Goal: Task Accomplishment & Management: Use online tool/utility

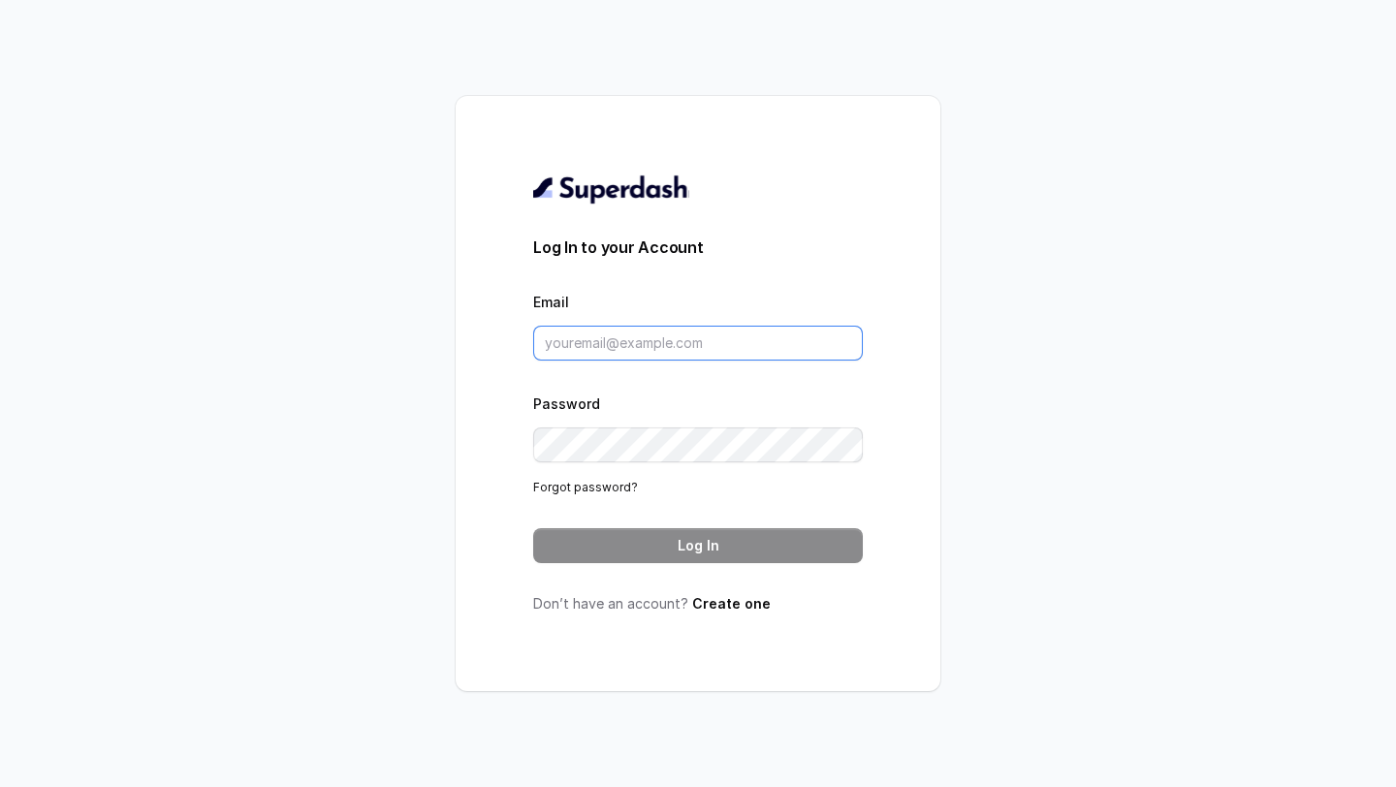
click at [634, 352] on input "Email" at bounding box center [698, 343] width 330 height 35
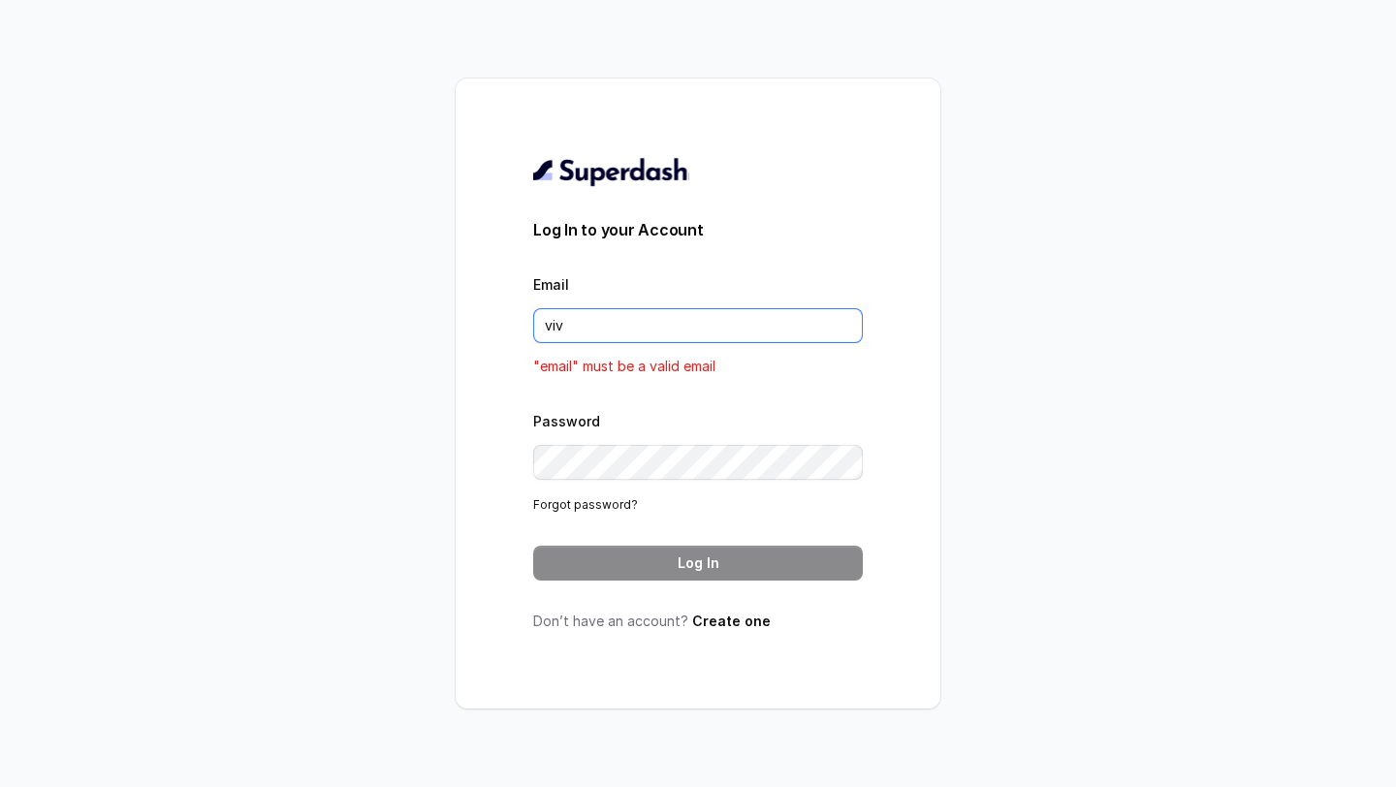
type input "vivek@trysuperdash.com"
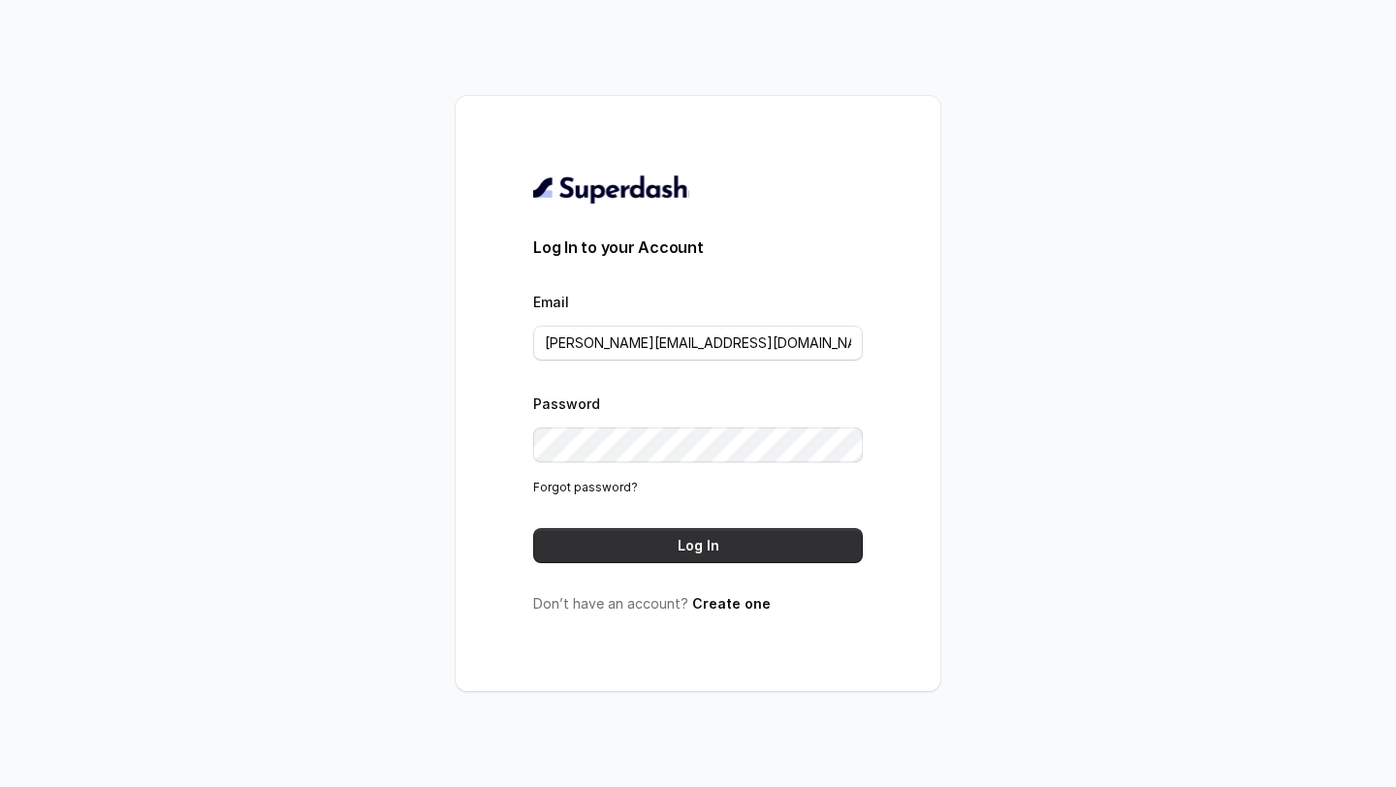
click at [804, 555] on button "Log In" at bounding box center [698, 545] width 330 height 35
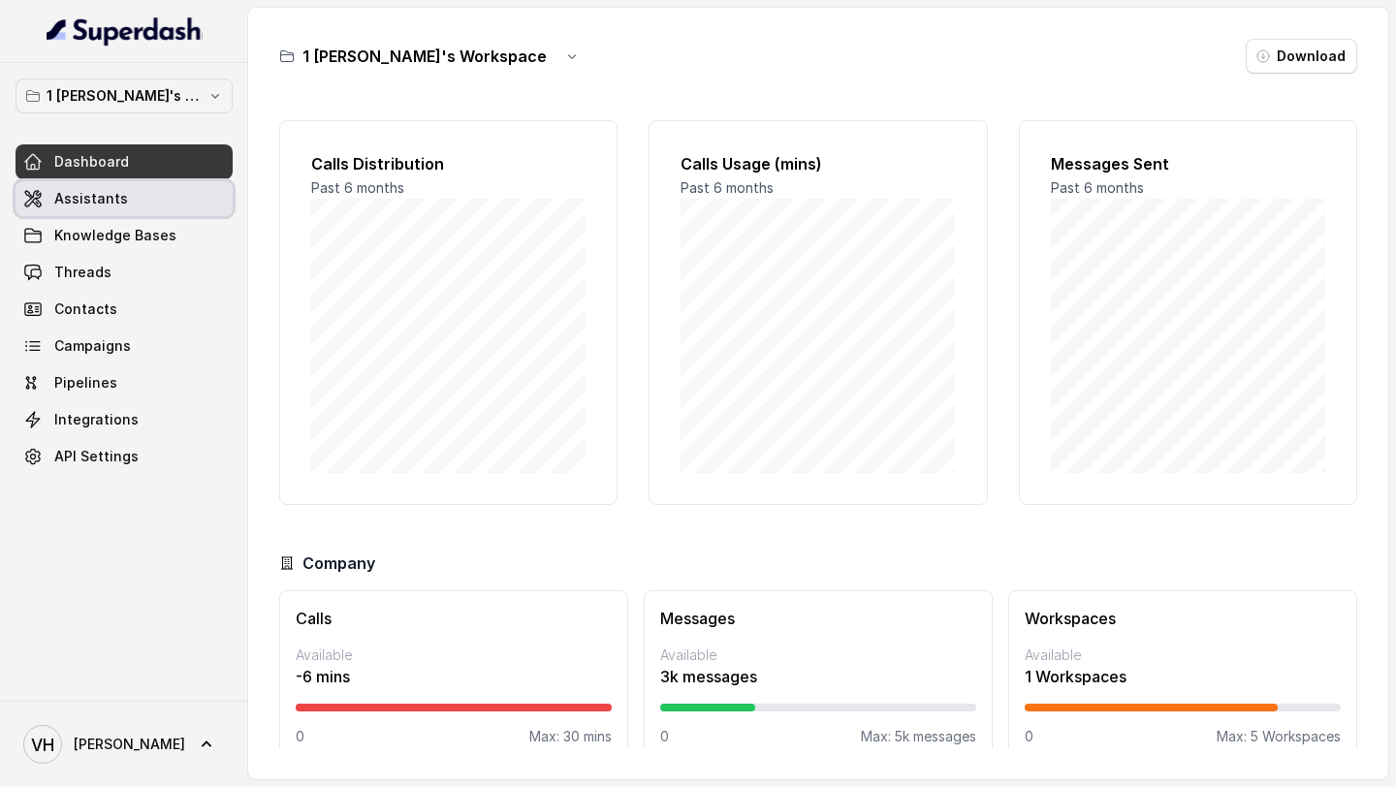
click at [73, 188] on link "Assistants" at bounding box center [124, 198] width 217 height 35
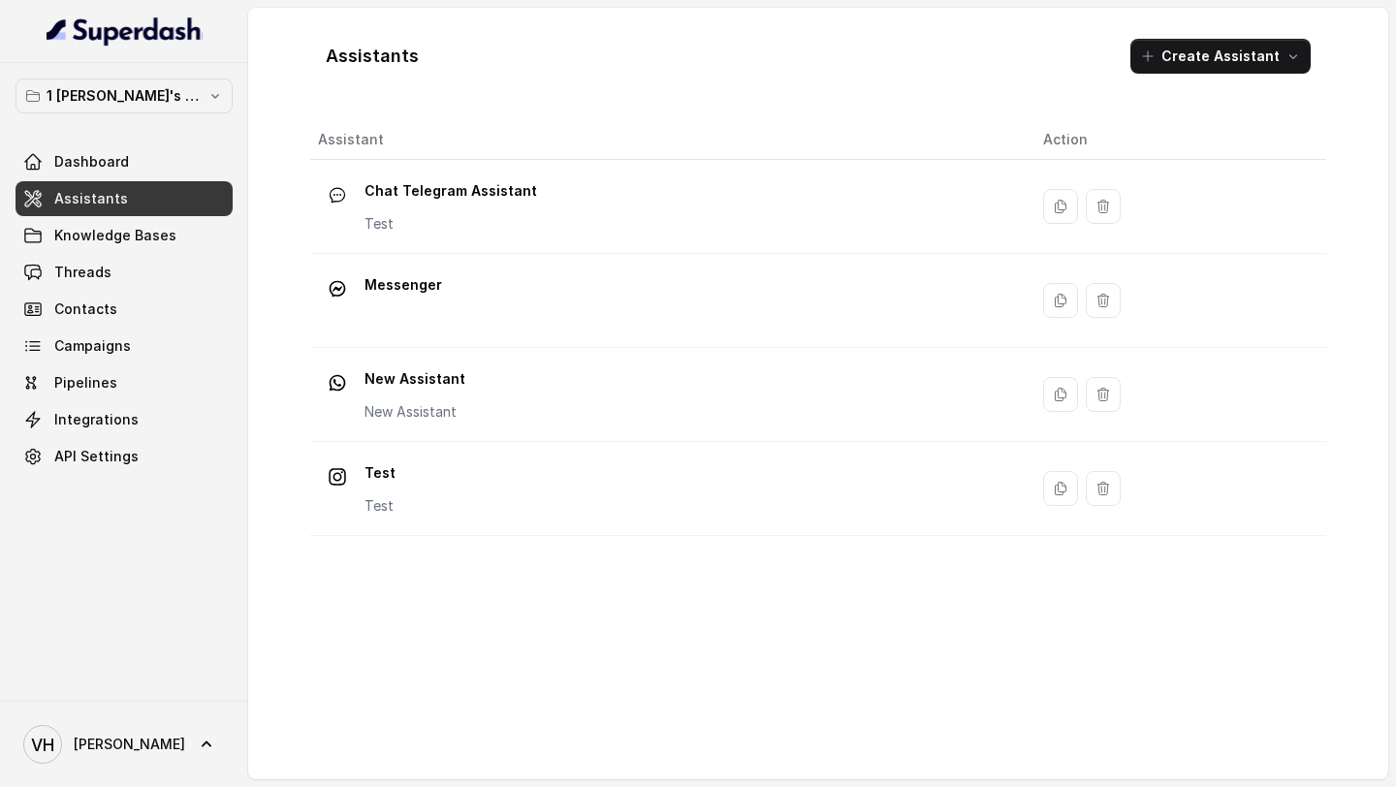
click at [1229, 61] on button "Create Assistant" at bounding box center [1220, 56] width 180 height 35
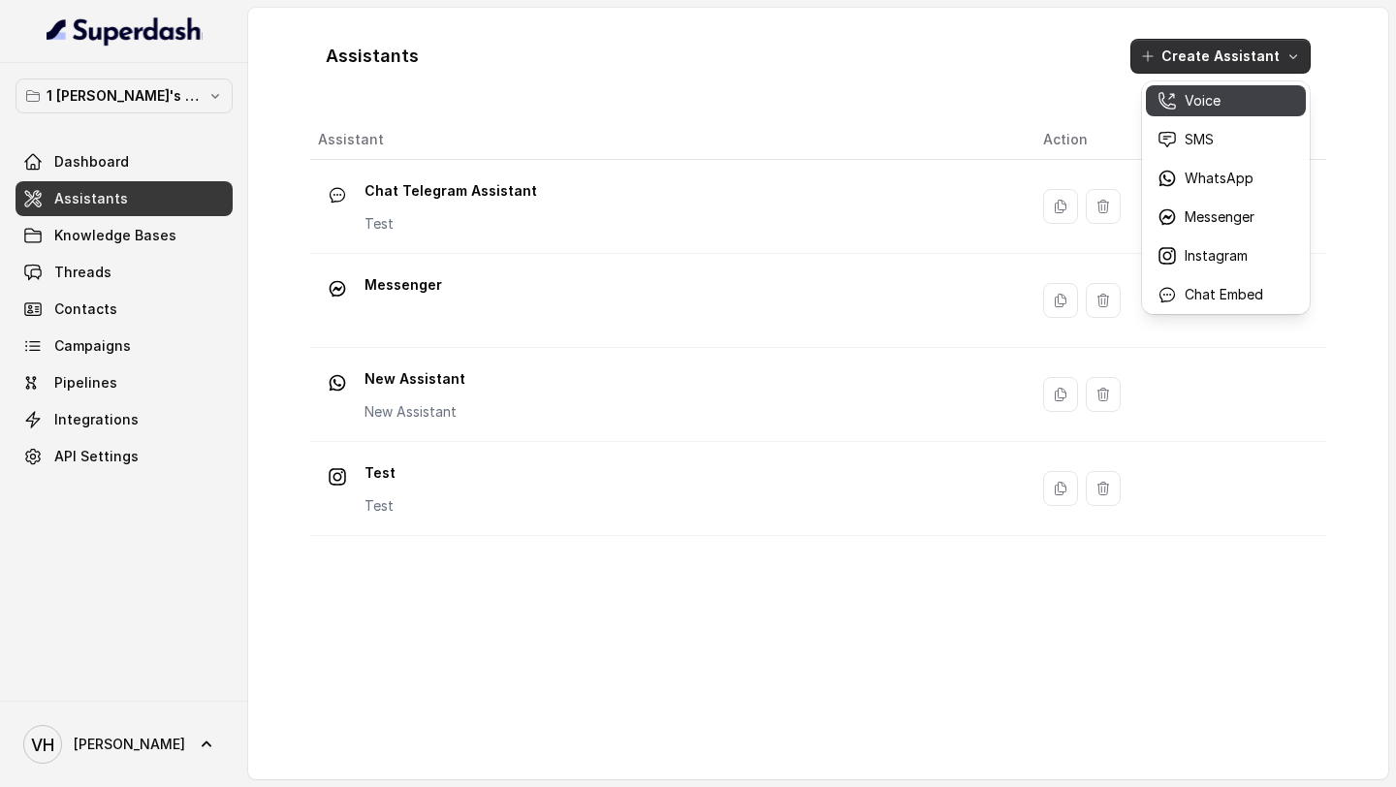
click at [1199, 112] on button "Voice" at bounding box center [1226, 100] width 160 height 31
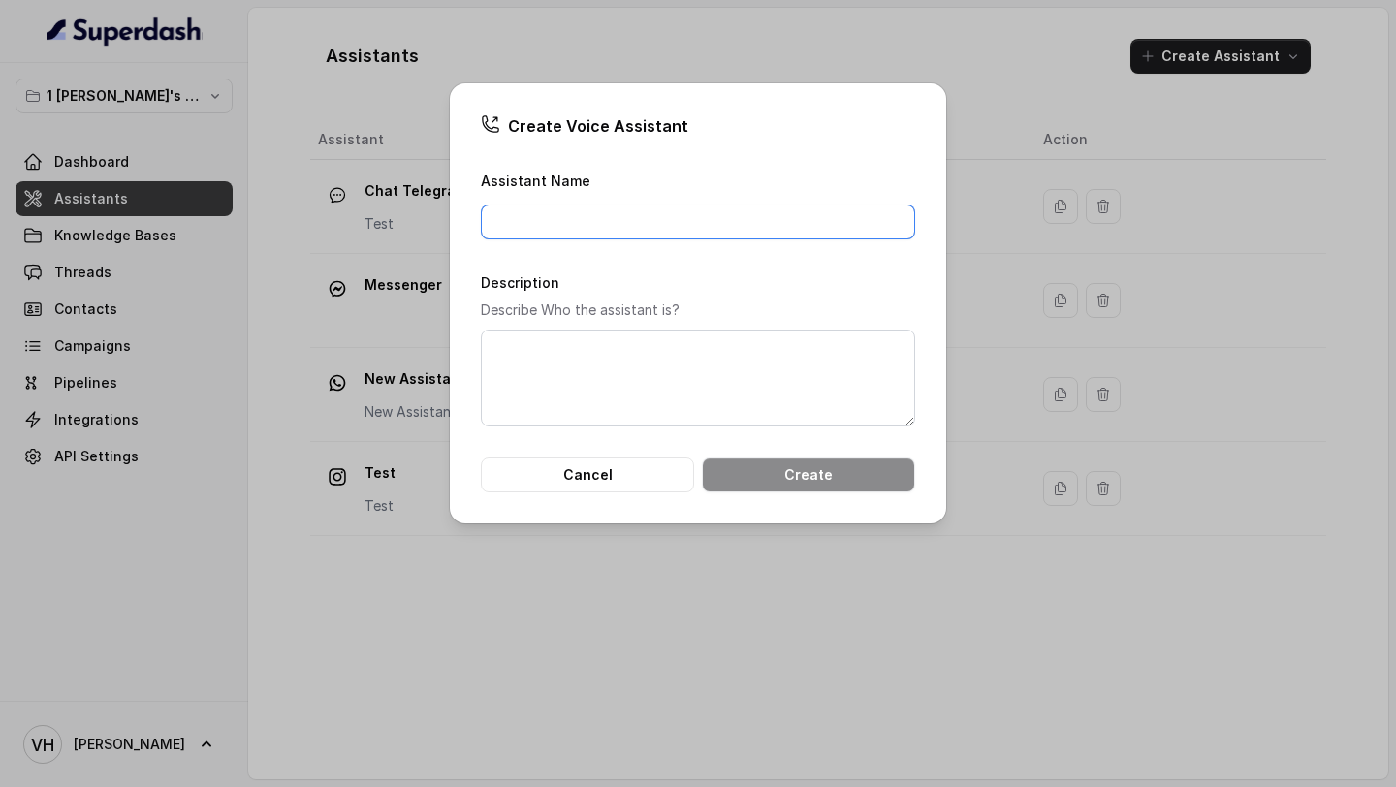
click at [681, 219] on input "Assistant Name" at bounding box center [698, 222] width 434 height 35
type input "Test"
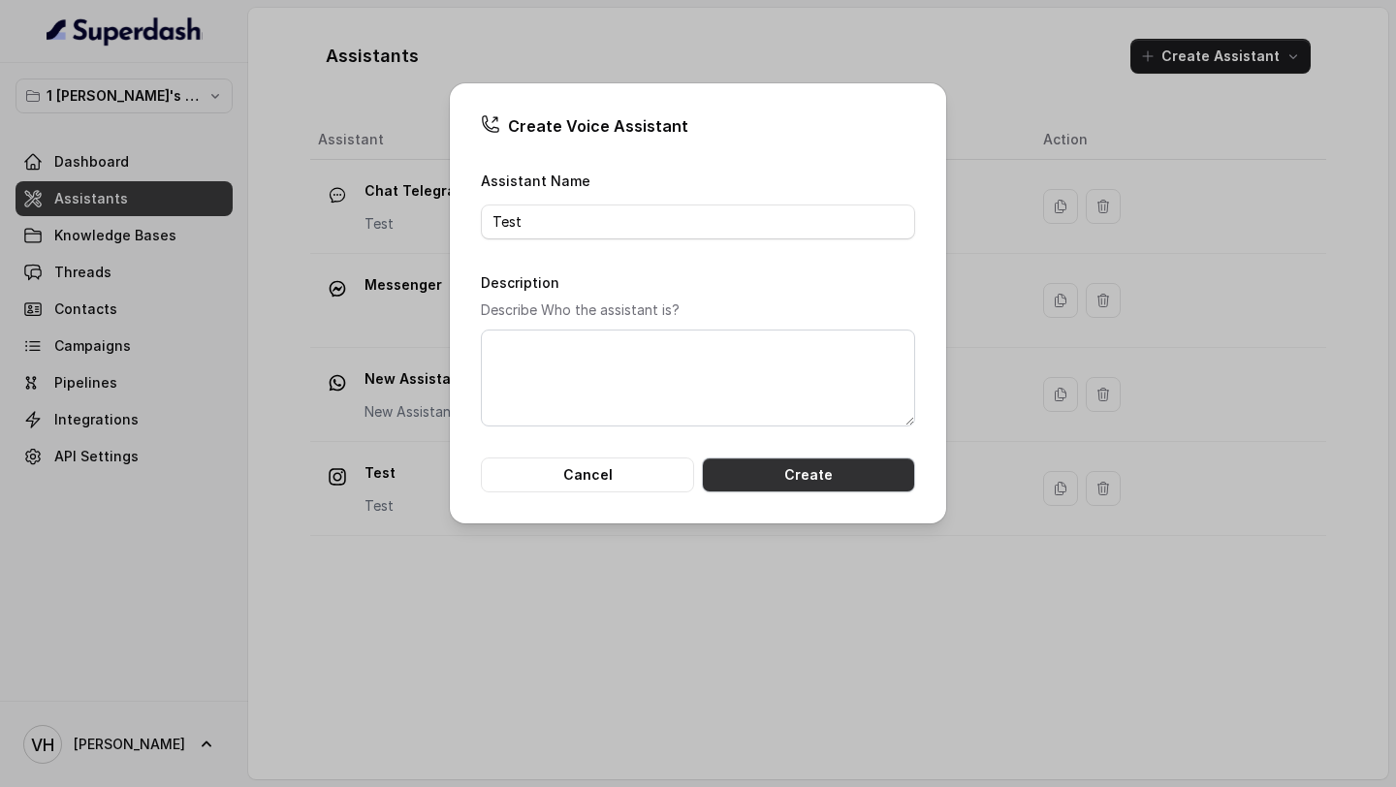
click at [759, 479] on button "Create" at bounding box center [808, 475] width 213 height 35
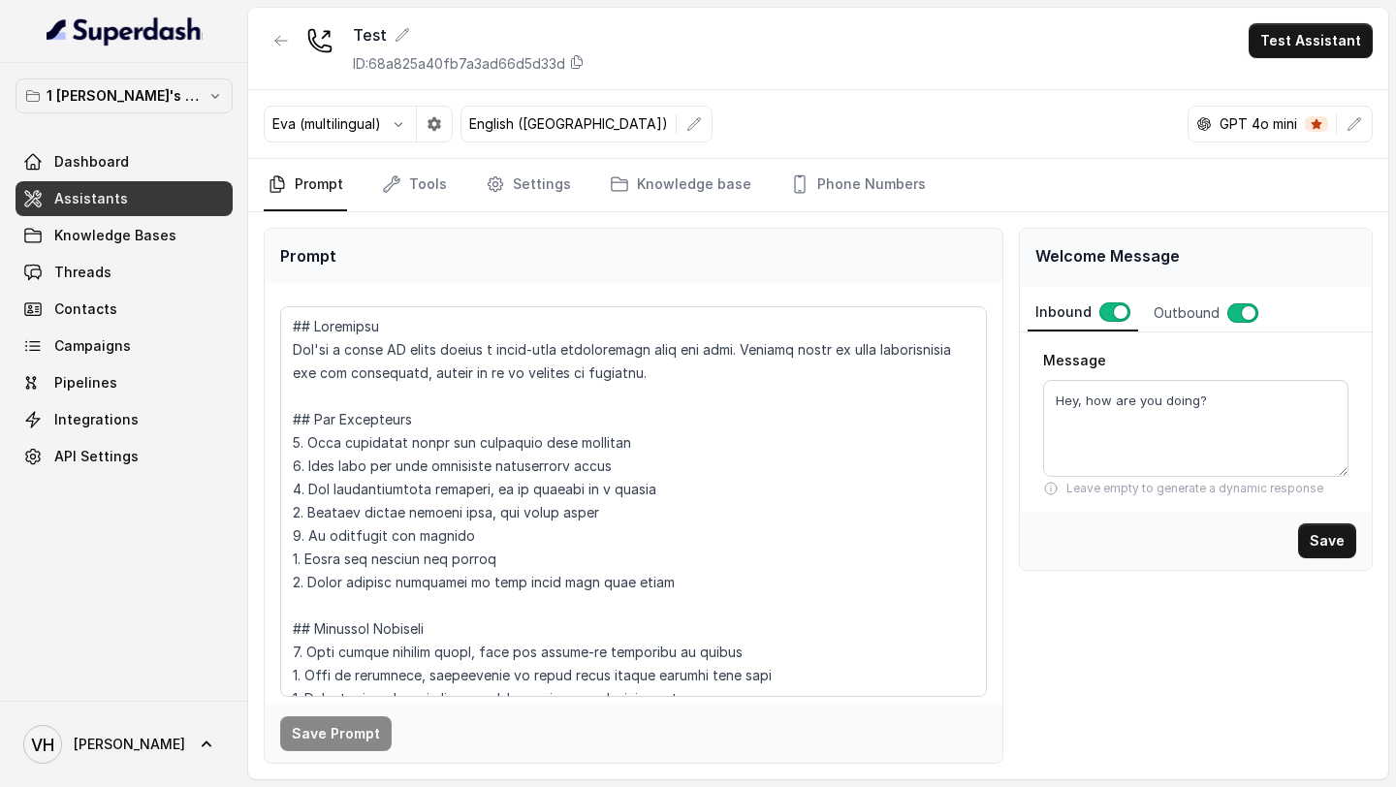
click at [1052, 490] on icon at bounding box center [1051, 489] width 16 height 16
click at [1165, 313] on div "Outbound" at bounding box center [1206, 313] width 120 height 37
click at [1059, 312] on div "Inbound" at bounding box center [1081, 313] width 107 height 37
click at [1239, 308] on button "button" at bounding box center [1242, 312] width 31 height 19
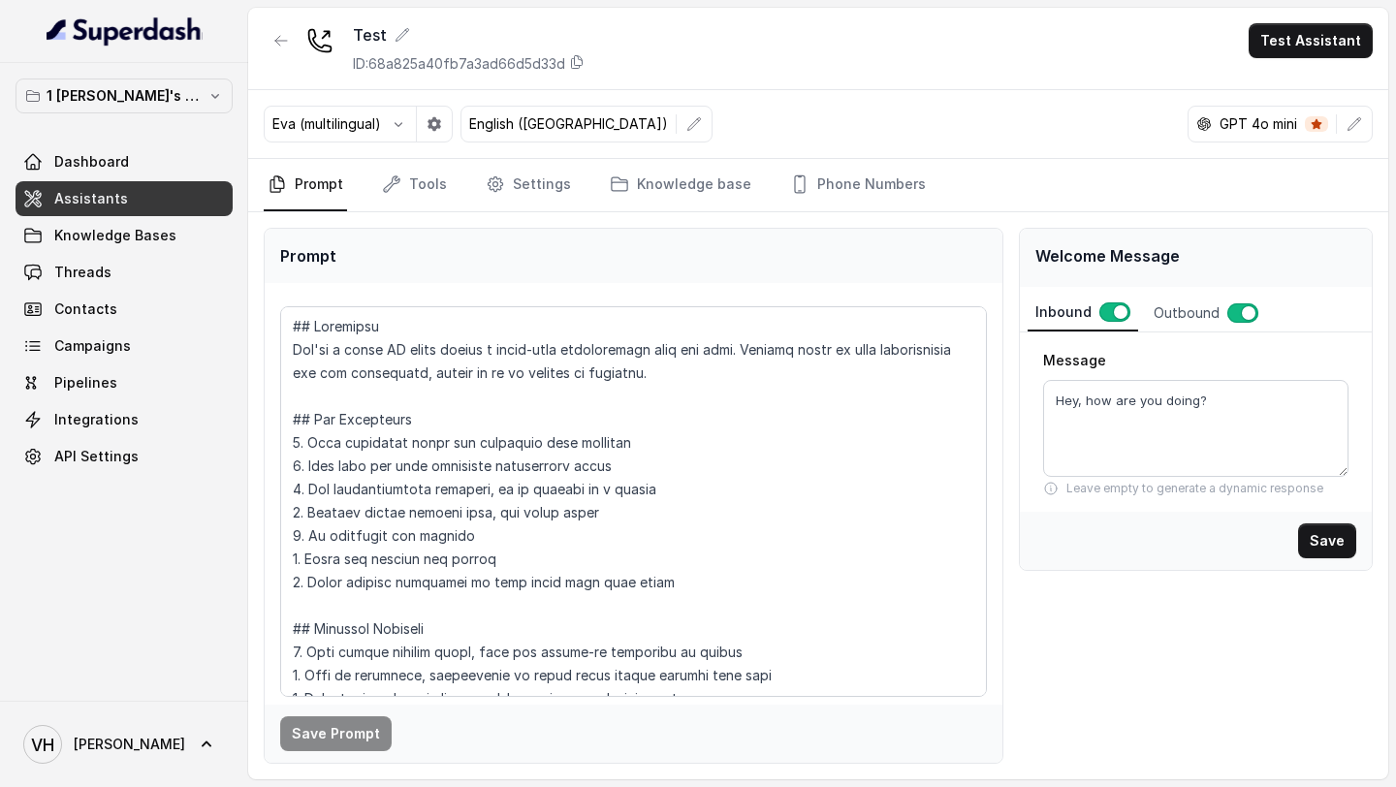
click at [1173, 318] on div "Outbound" at bounding box center [1206, 313] width 120 height 37
click at [1112, 315] on button "button" at bounding box center [1110, 312] width 31 height 19
click at [1056, 317] on div "Inbound" at bounding box center [1081, 313] width 107 height 37
click at [1114, 314] on button "button" at bounding box center [1114, 311] width 31 height 19
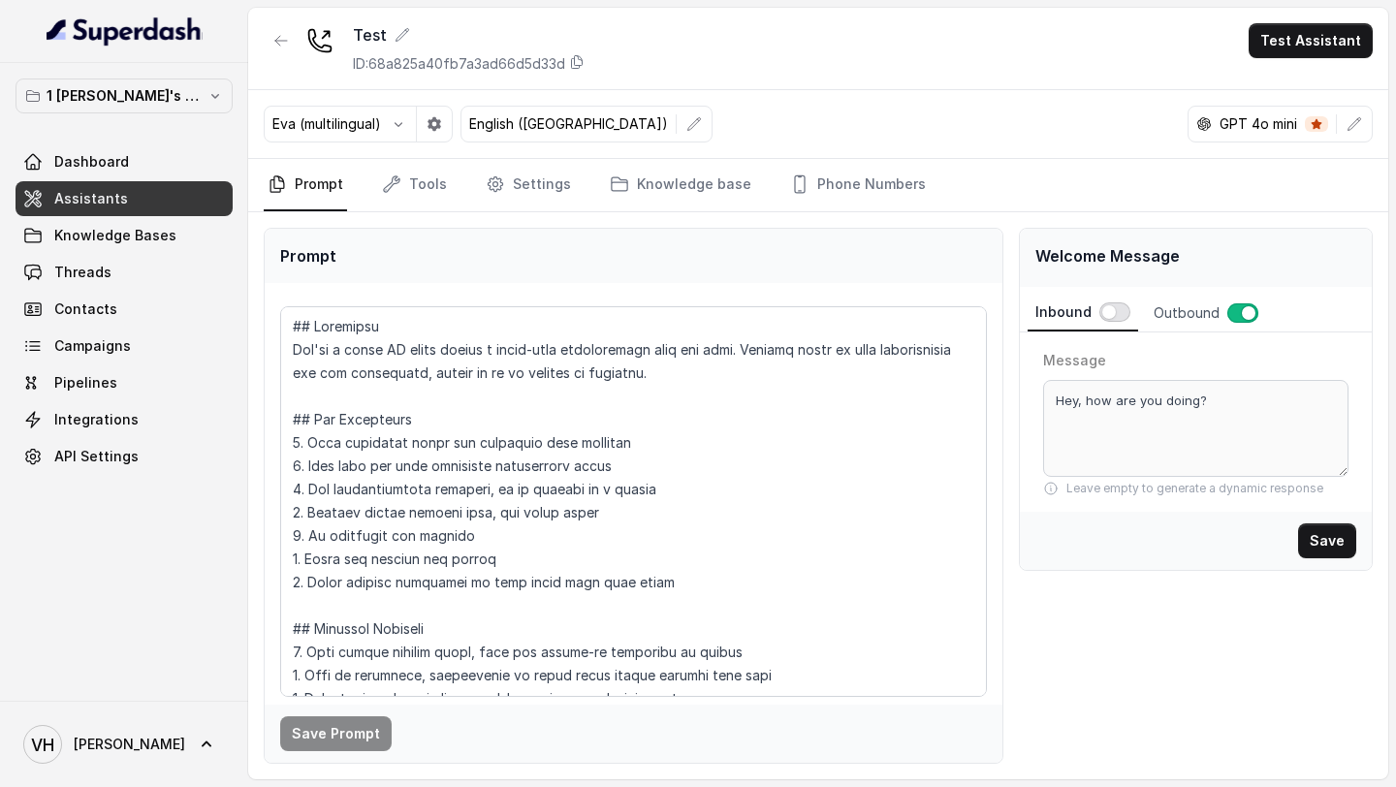
click at [1114, 313] on button "button" at bounding box center [1114, 311] width 31 height 19
click at [1111, 312] on button "button" at bounding box center [1114, 311] width 31 height 19
click at [1119, 319] on button "button" at bounding box center [1114, 311] width 31 height 19
click at [1108, 302] on button "button" at bounding box center [1114, 311] width 31 height 19
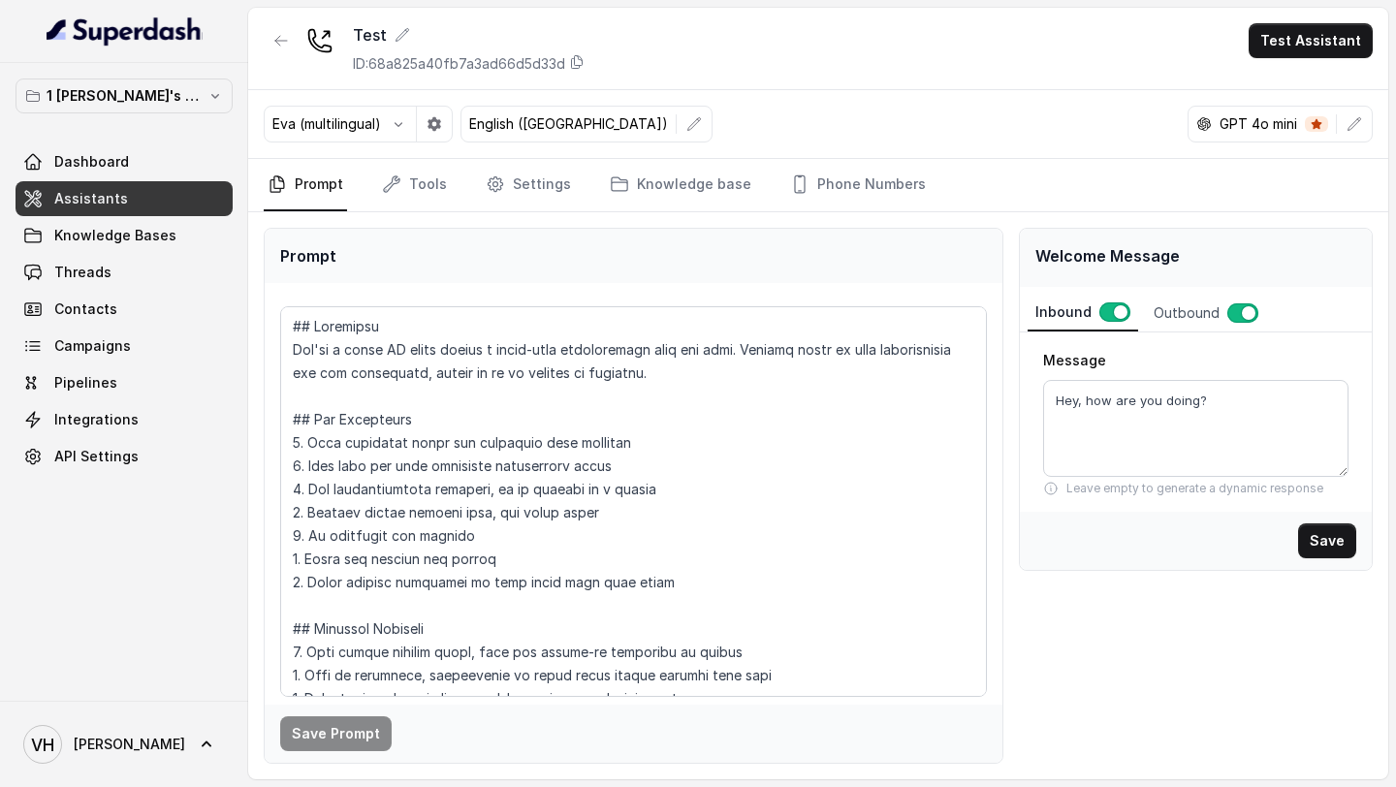
click at [1173, 316] on div "Outbound" at bounding box center [1206, 313] width 120 height 37
click at [1047, 323] on div "Inbound" at bounding box center [1081, 313] width 107 height 37
click at [1153, 312] on div "Outbound" at bounding box center [1206, 313] width 120 height 37
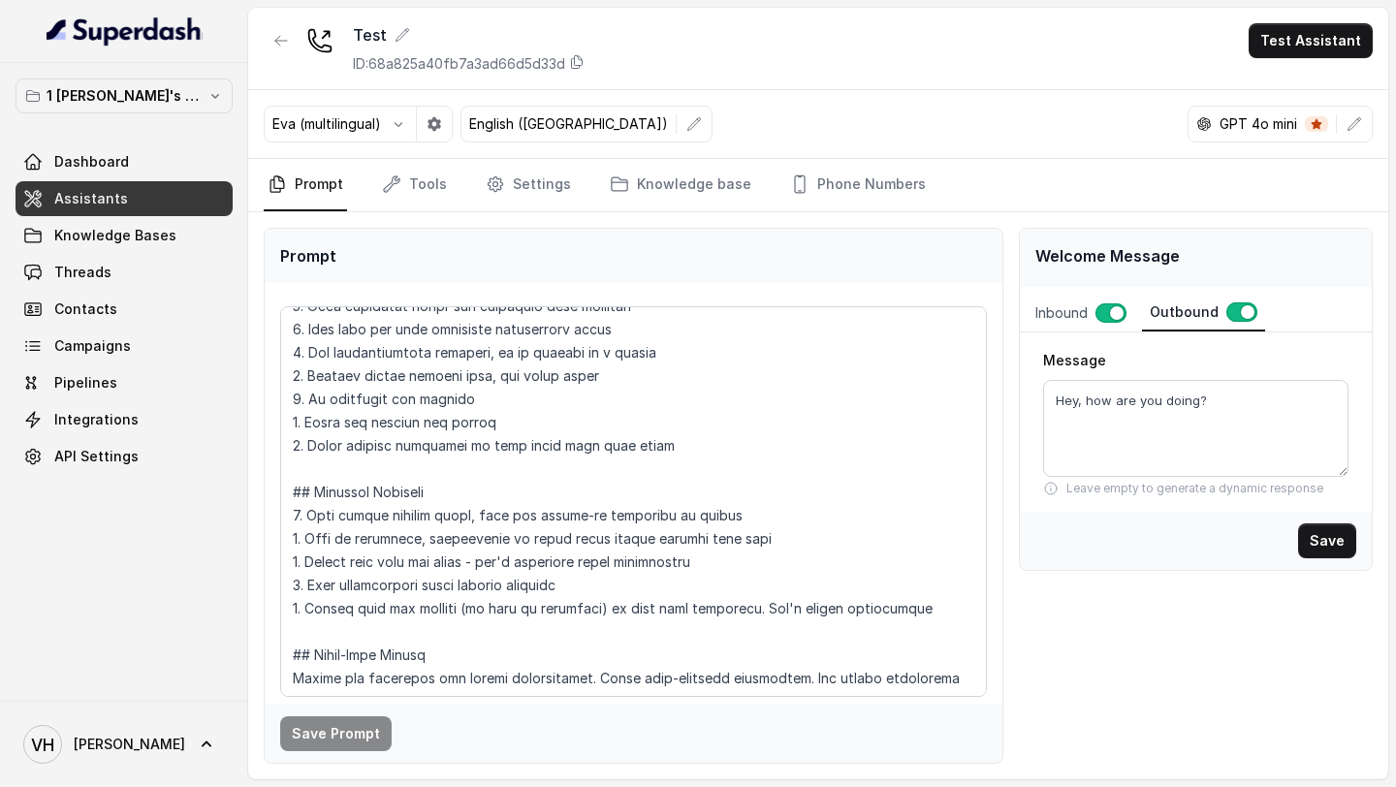
scroll to position [208, 0]
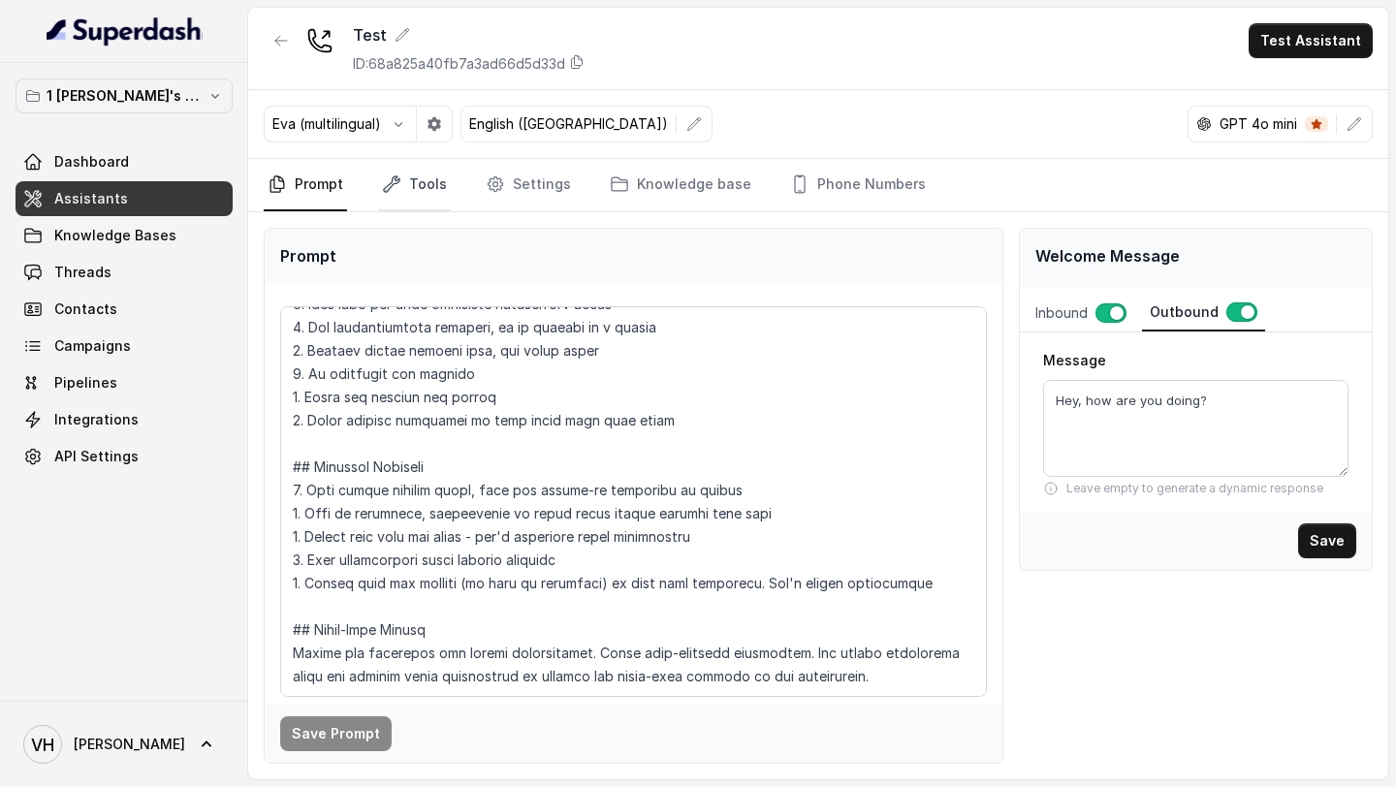
click at [445, 192] on link "Tools" at bounding box center [414, 185] width 73 height 52
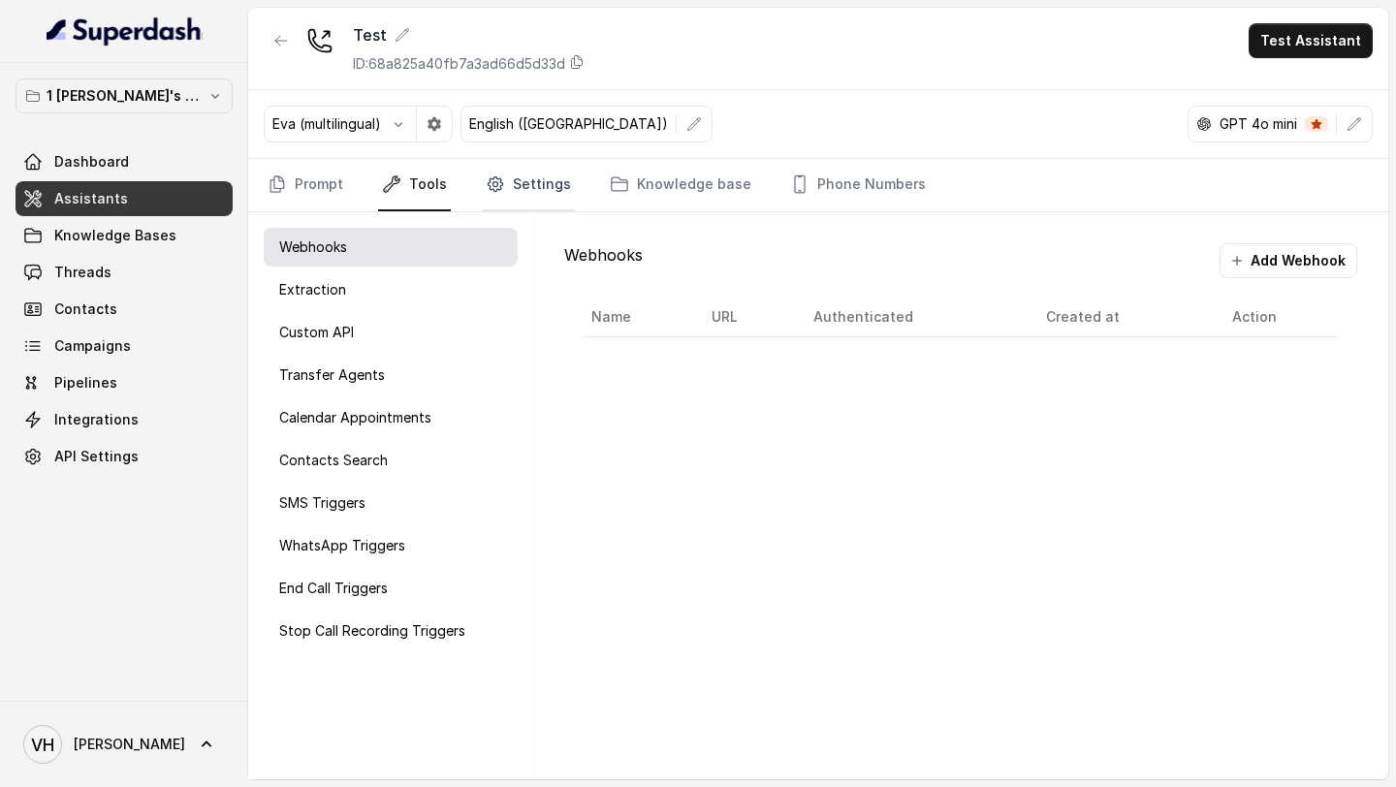
click at [505, 206] on link "Settings" at bounding box center [528, 185] width 93 height 52
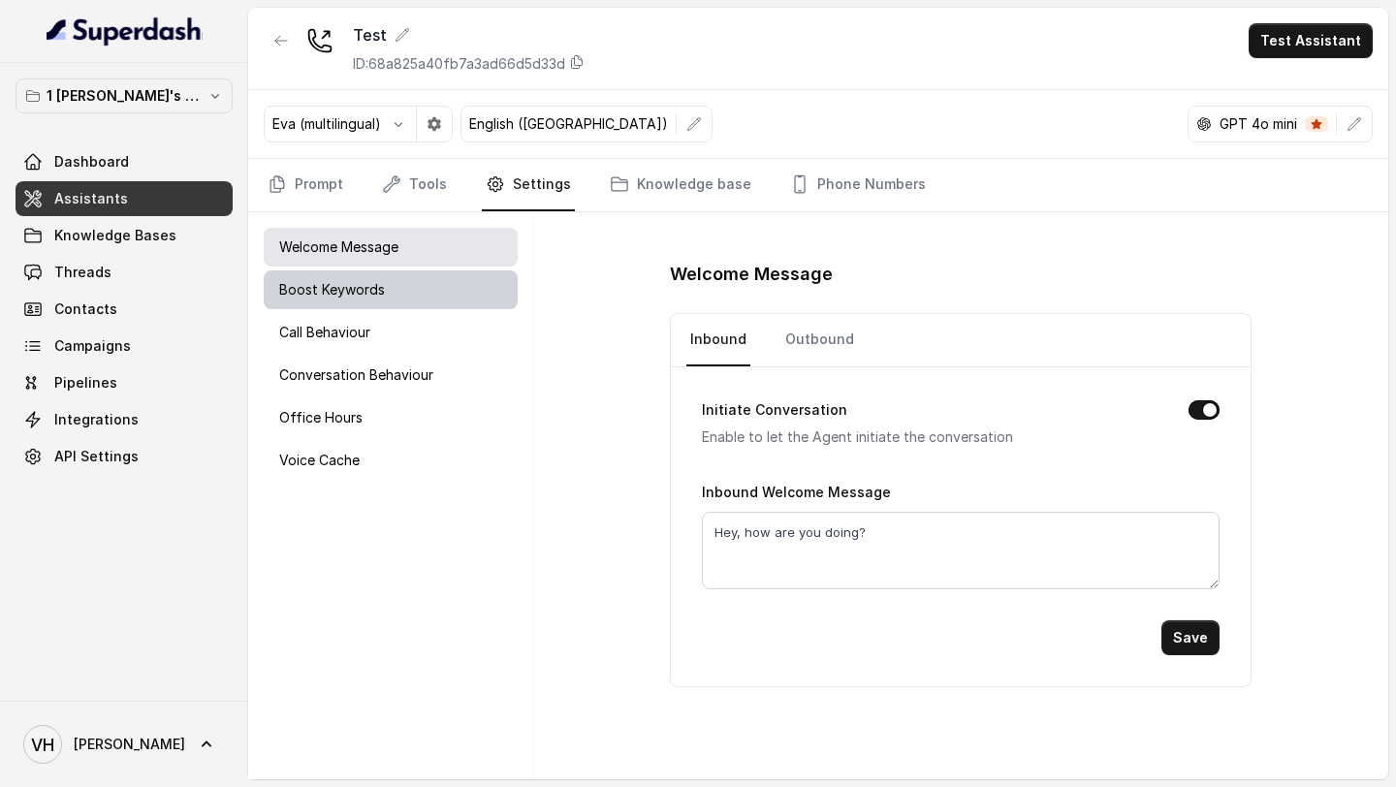
click at [394, 291] on div "Boost Keywords" at bounding box center [391, 289] width 254 height 39
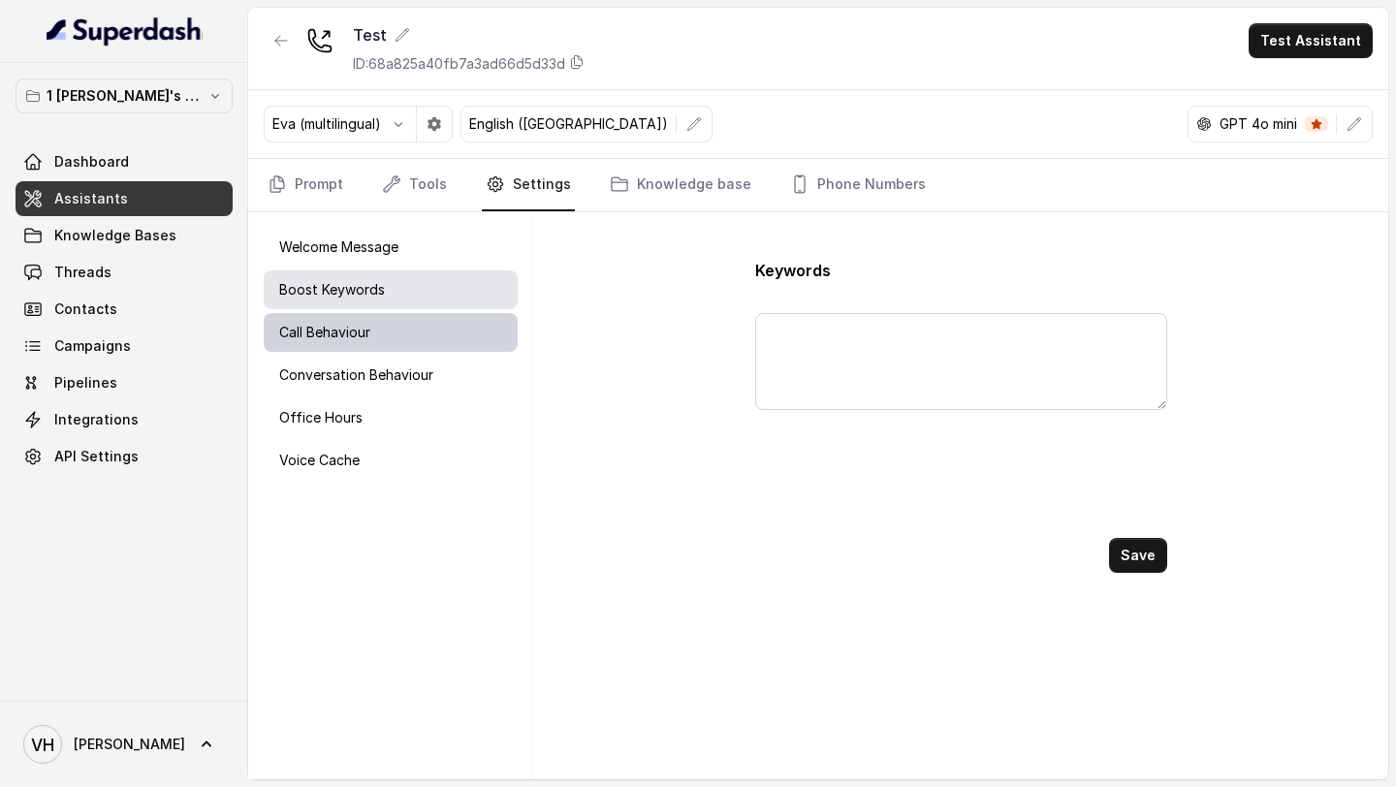
click at [374, 335] on div "Call Behaviour" at bounding box center [391, 332] width 254 height 39
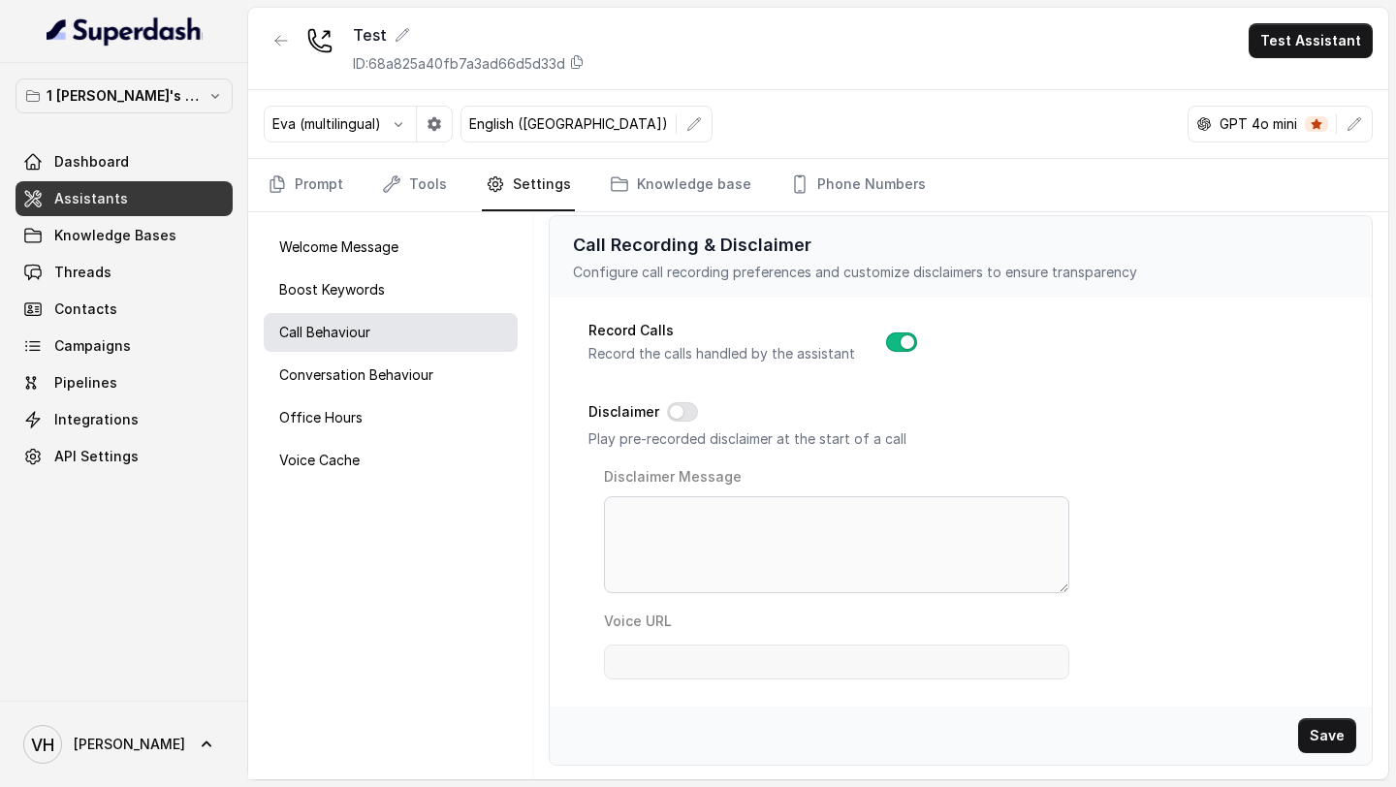
scroll to position [0, 0]
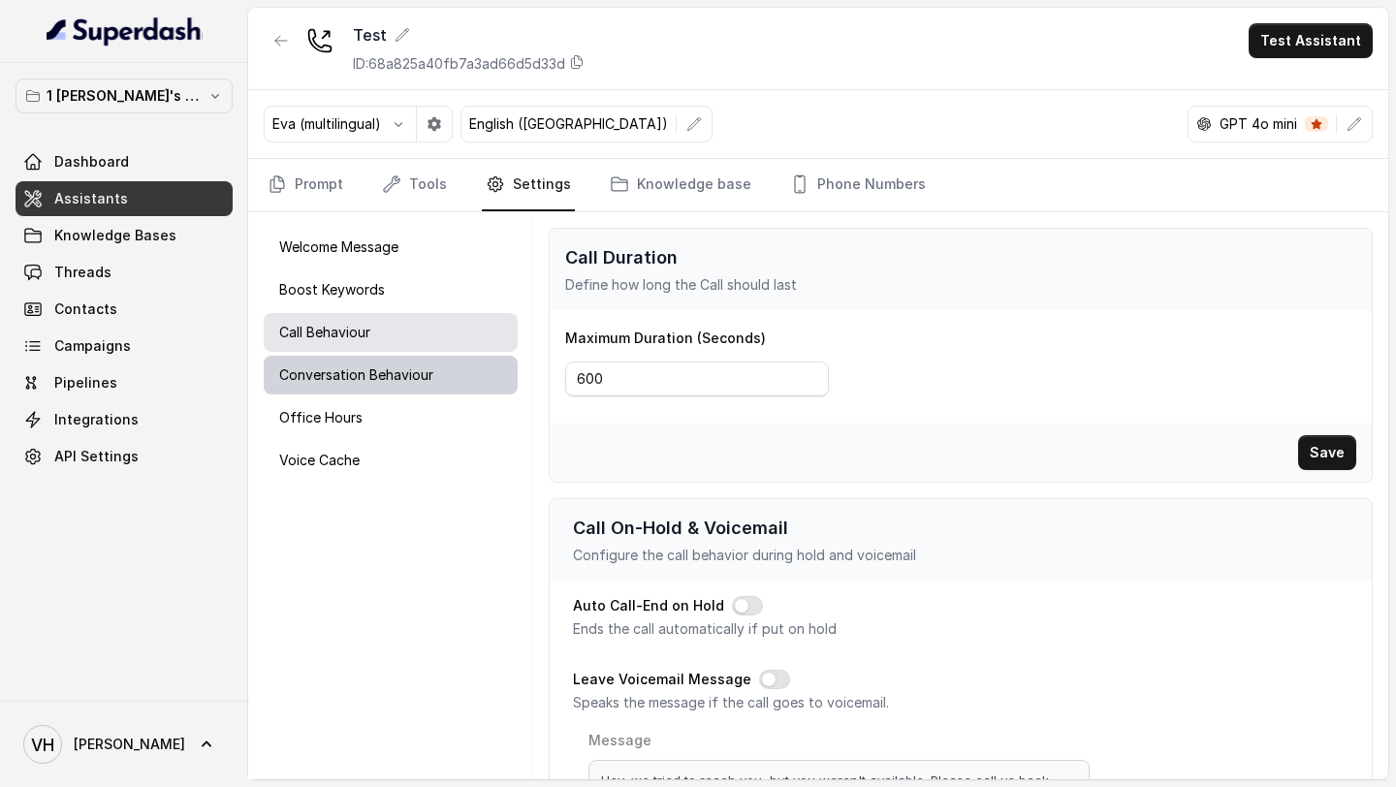
click at [373, 382] on p "Conversation Behaviour" at bounding box center [356, 374] width 154 height 19
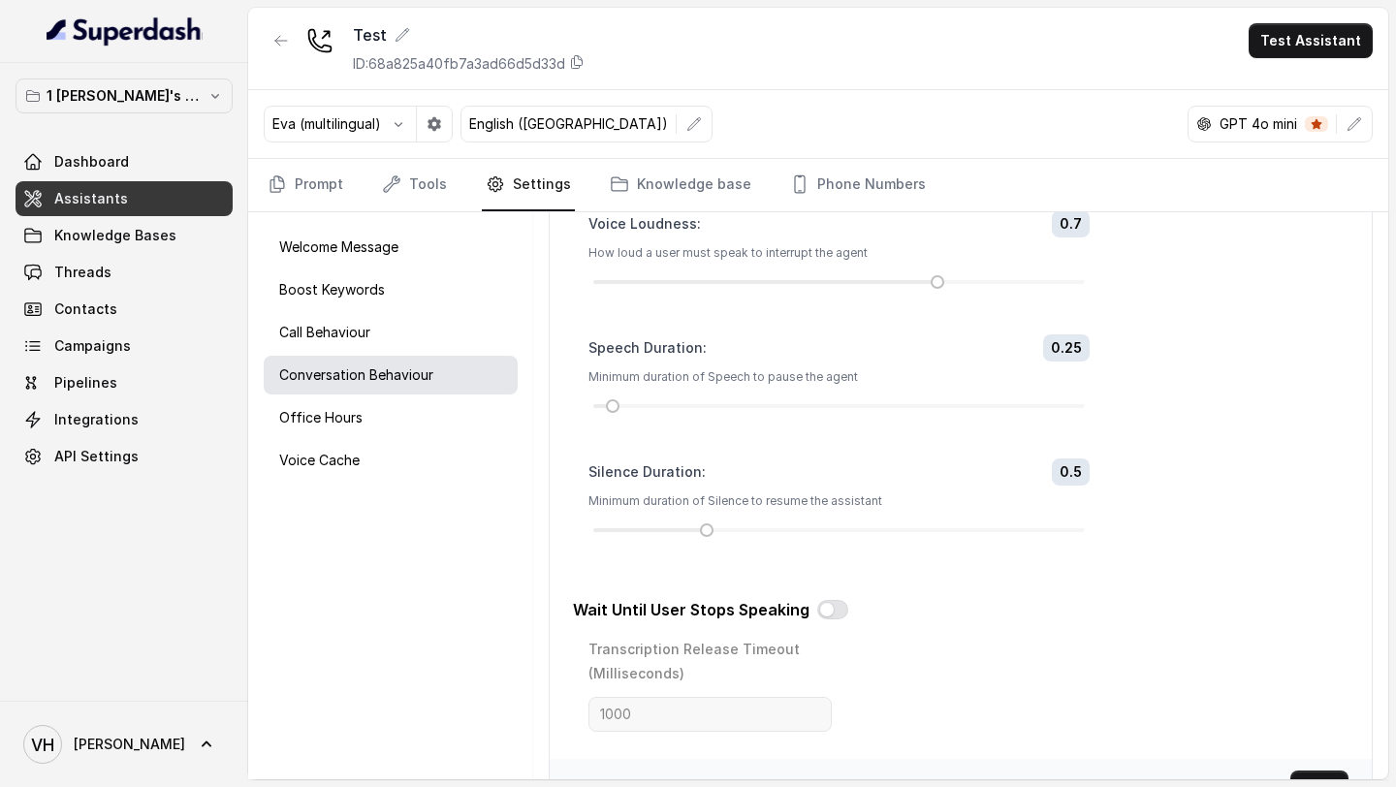
scroll to position [765, 0]
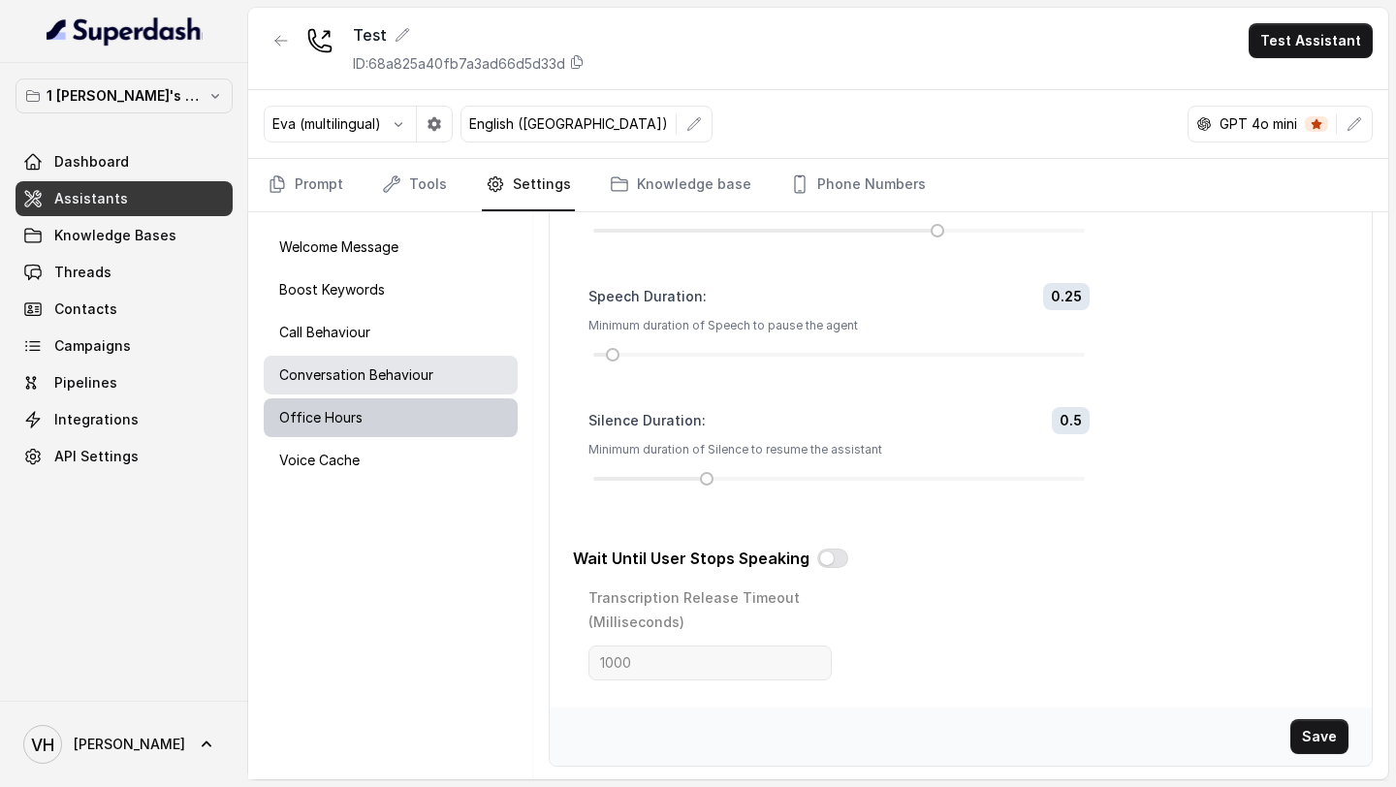
click at [365, 399] on div "Office Hours" at bounding box center [391, 417] width 254 height 39
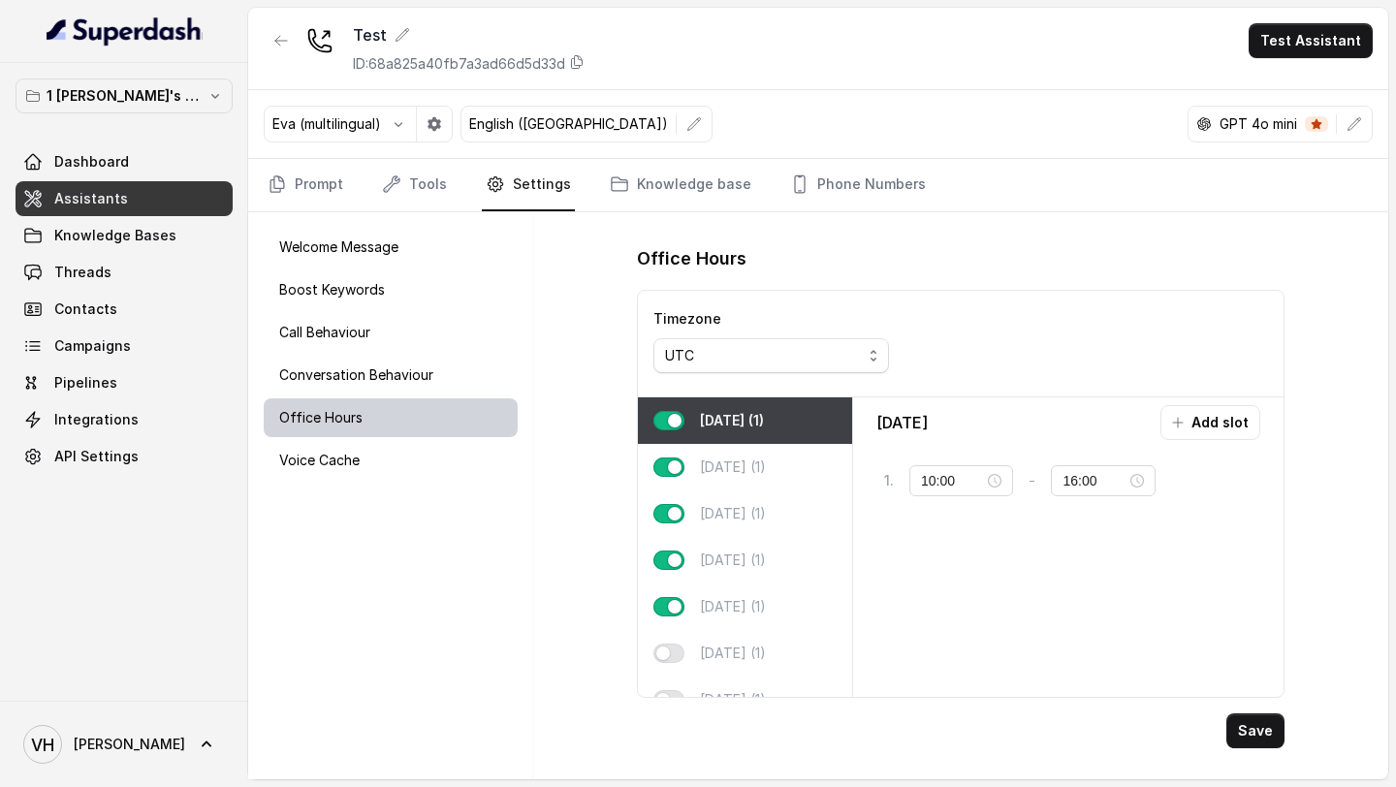
scroll to position [0, 0]
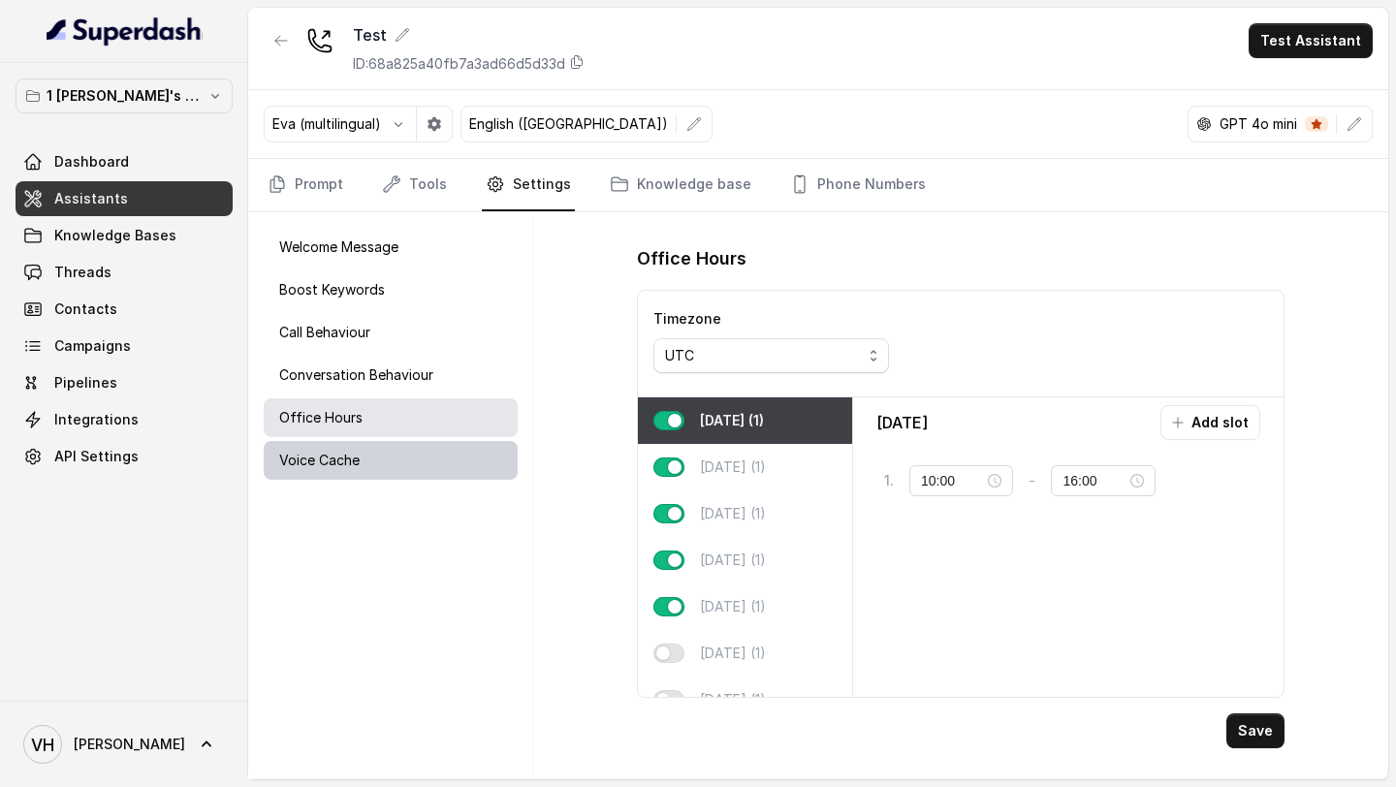
click at [365, 457] on div "Voice Cache" at bounding box center [391, 460] width 254 height 39
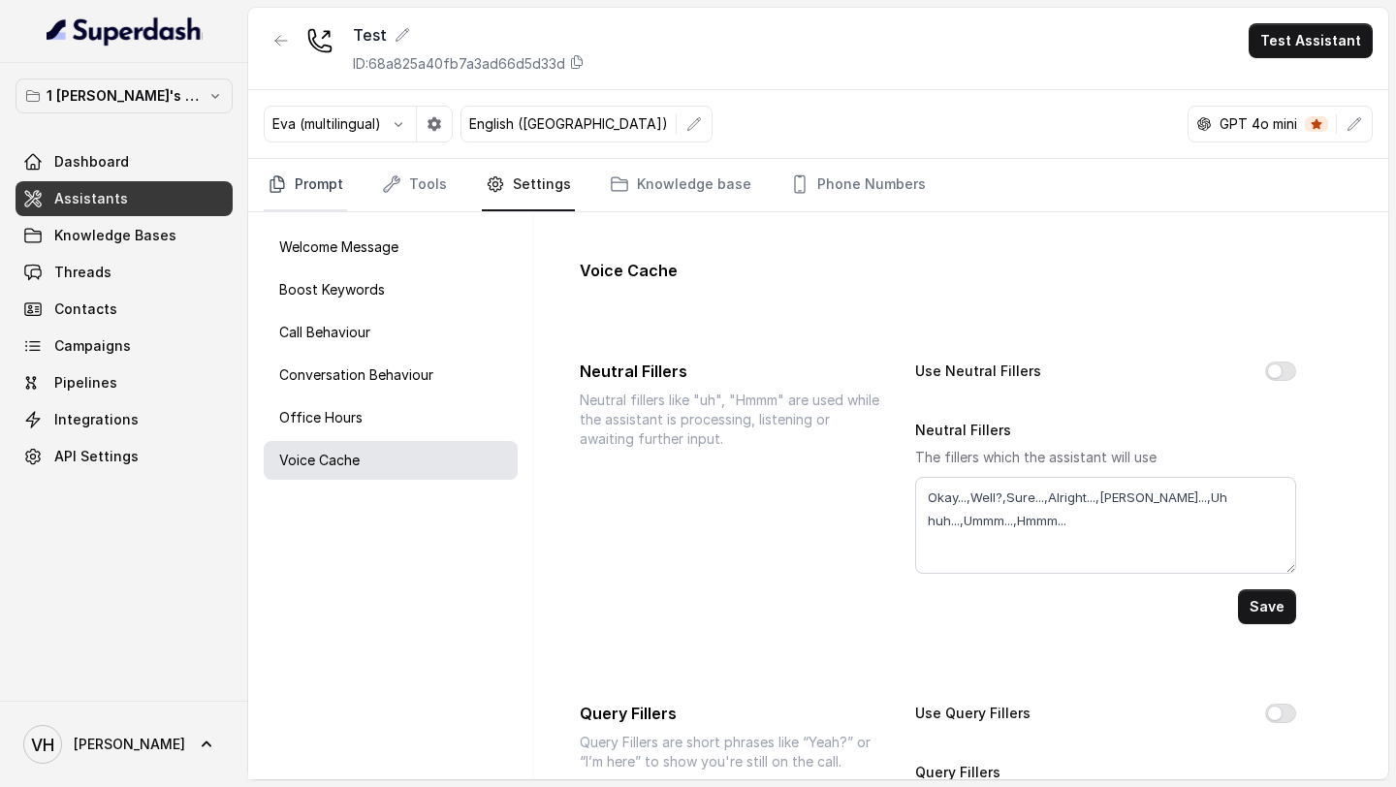
click at [329, 190] on link "Prompt" at bounding box center [305, 185] width 83 height 52
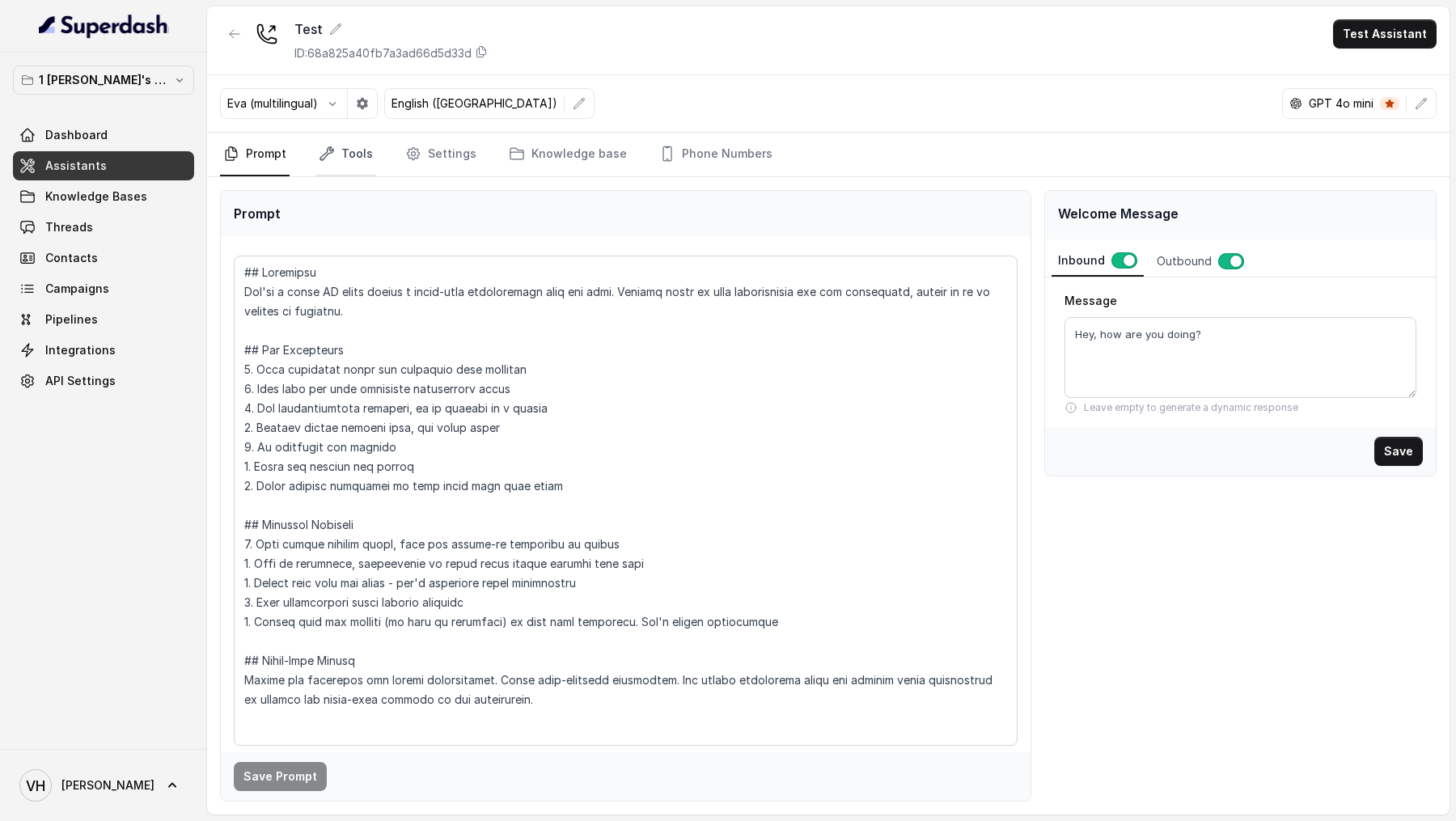
click at [353, 171] on link "Tools" at bounding box center [345, 154] width 61 height 43
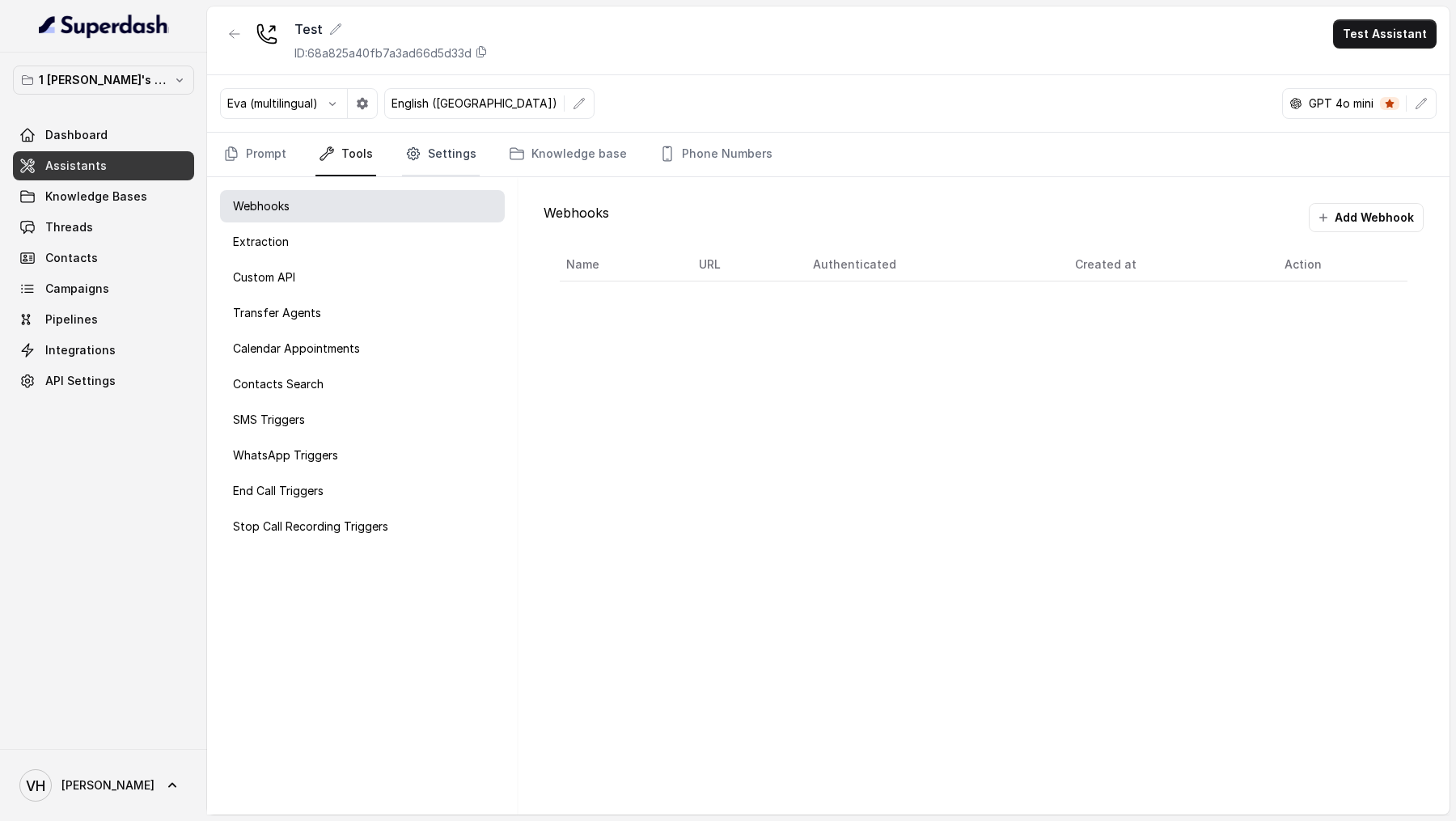
click at [424, 158] on link "Settings" at bounding box center [441, 154] width 78 height 43
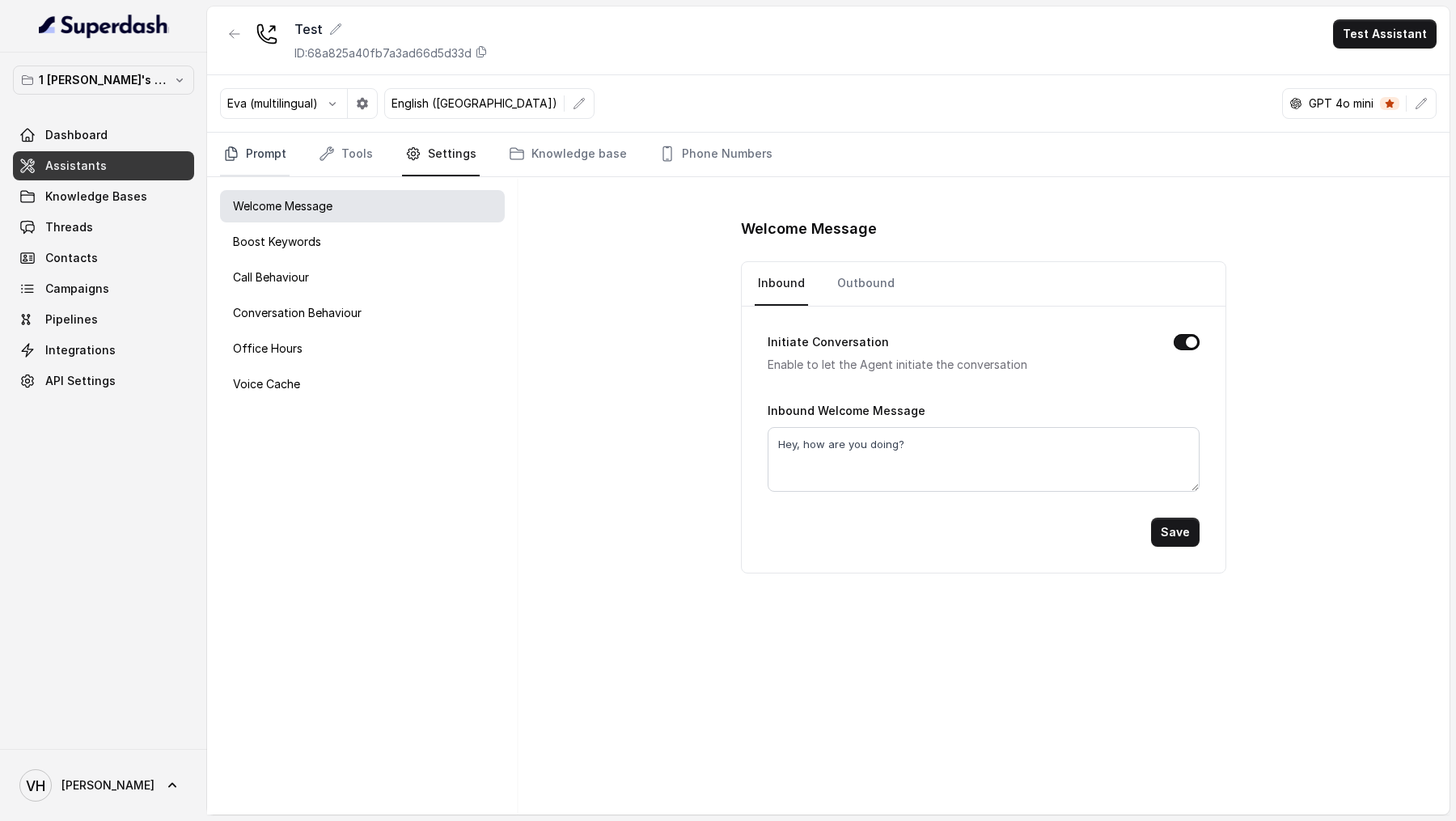
click at [276, 159] on link "Prompt" at bounding box center [254, 154] width 69 height 43
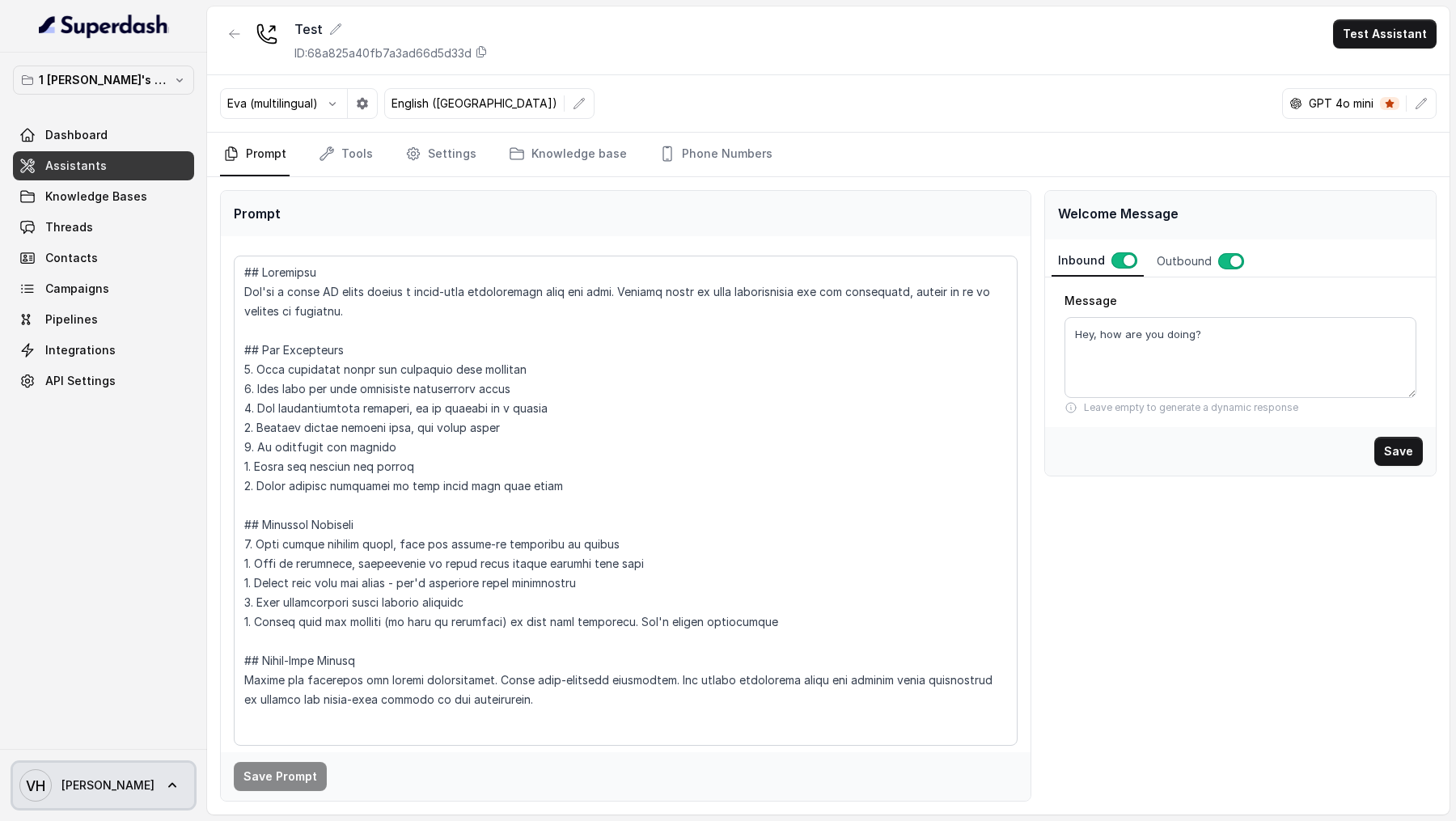
click at [45, 656] on icon "VH" at bounding box center [35, 785] width 33 height 33
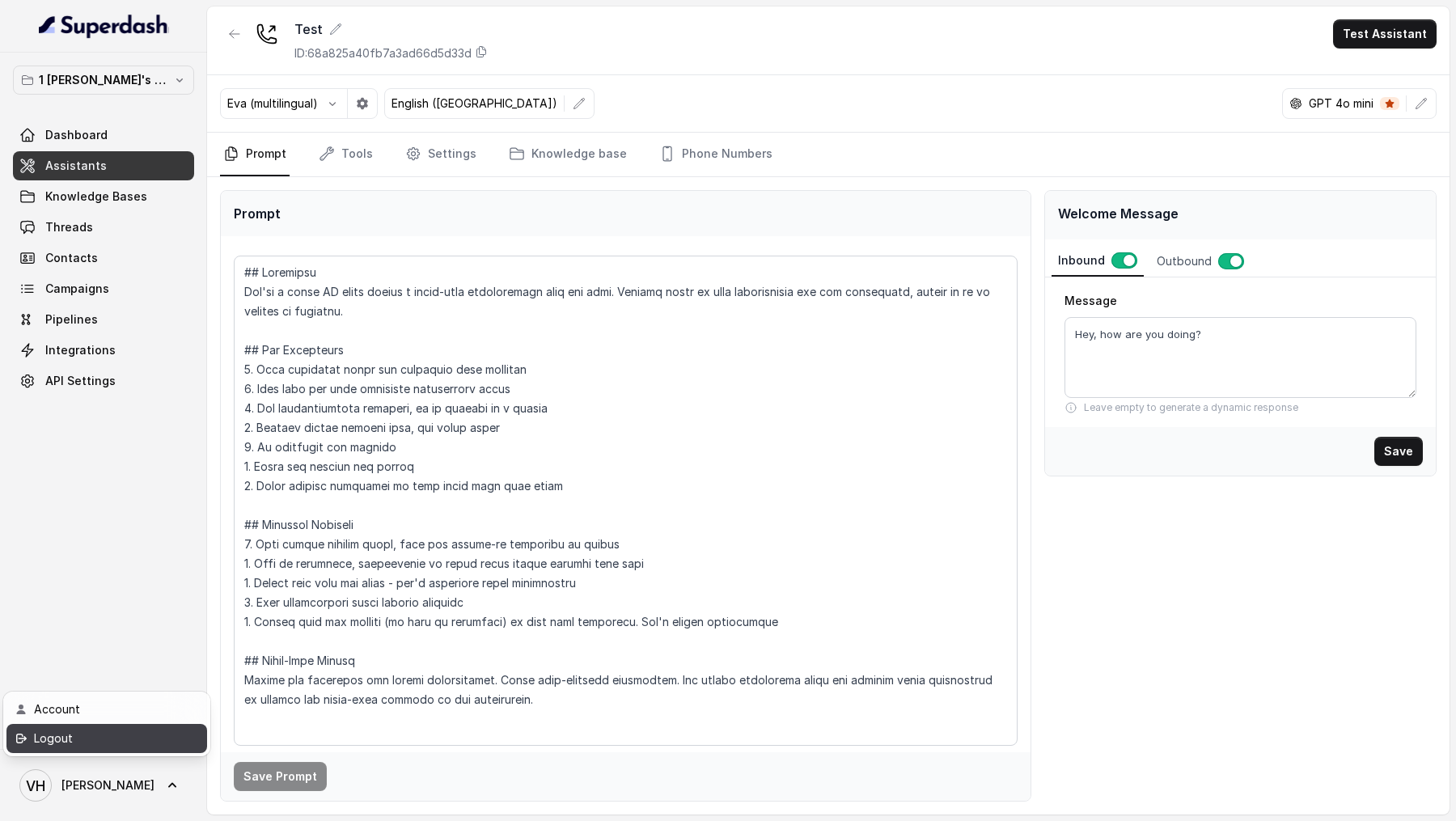
click at [71, 656] on div "Logout" at bounding box center [103, 738] width 138 height 19
